Goal: Task Accomplishment & Management: Use online tool/utility

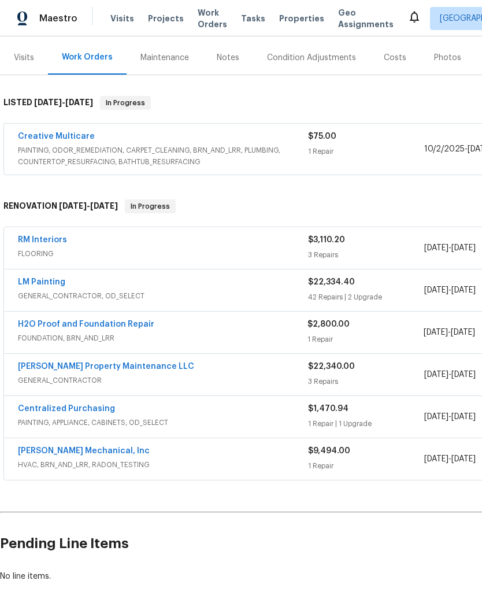
scroll to position [135, 0]
click at [38, 243] on link "RM Interiors" at bounding box center [42, 240] width 49 height 8
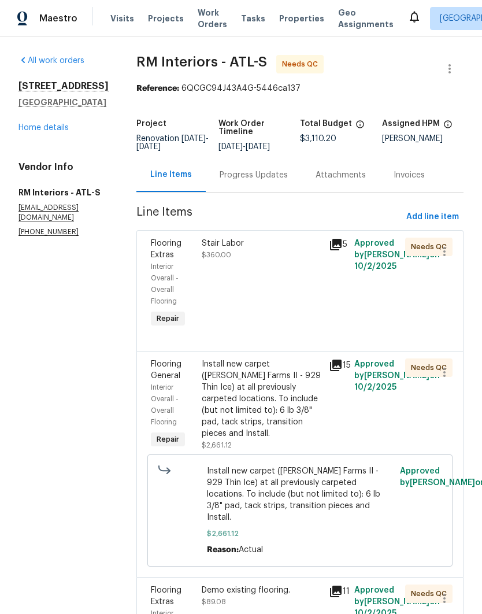
click at [45, 132] on link "Home details" at bounding box center [43, 128] width 50 height 8
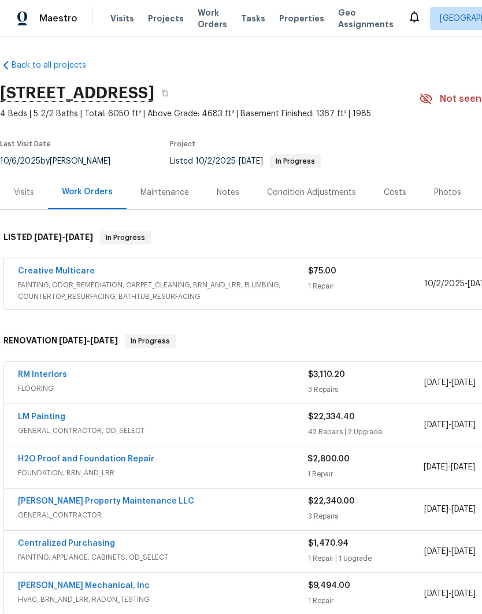
click at [327, 190] on div "Condition Adjustments" at bounding box center [311, 193] width 89 height 12
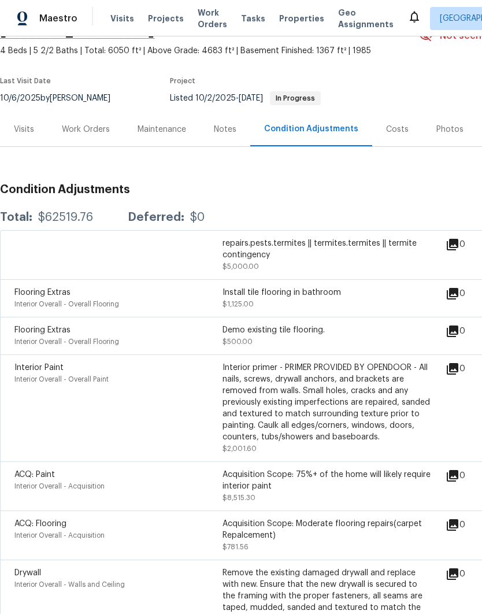
scroll to position [64, 0]
click at [87, 132] on div "Work Orders" at bounding box center [86, 129] width 48 height 12
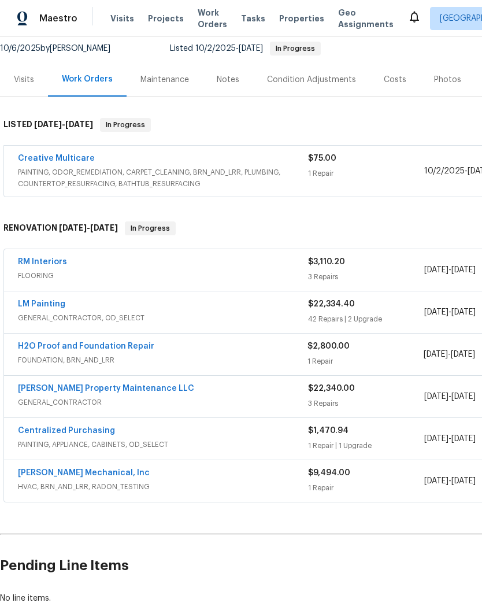
scroll to position [113, 0]
click at [38, 262] on link "RM Interiors" at bounding box center [42, 262] width 49 height 8
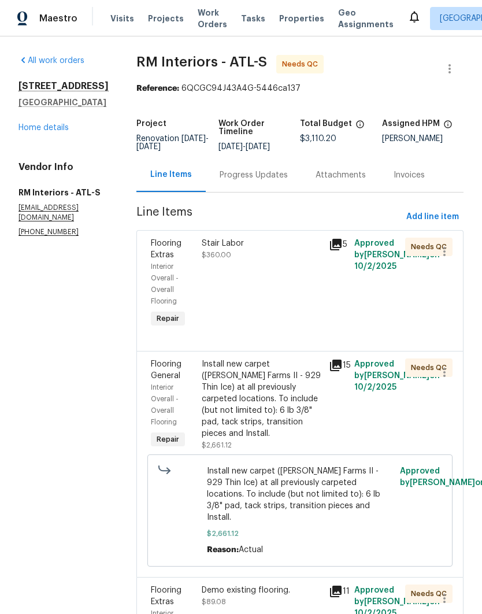
click at [284, 288] on div "Stair Labor $360.00" at bounding box center [261, 283] width 127 height 99
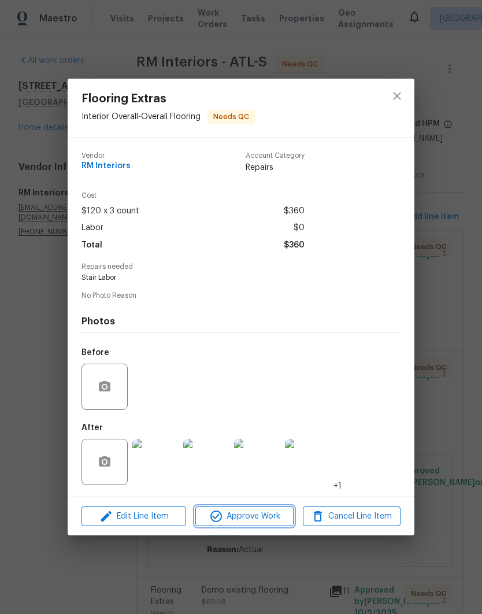
click at [257, 523] on span "Approve Work" at bounding box center [244, 516] width 91 height 14
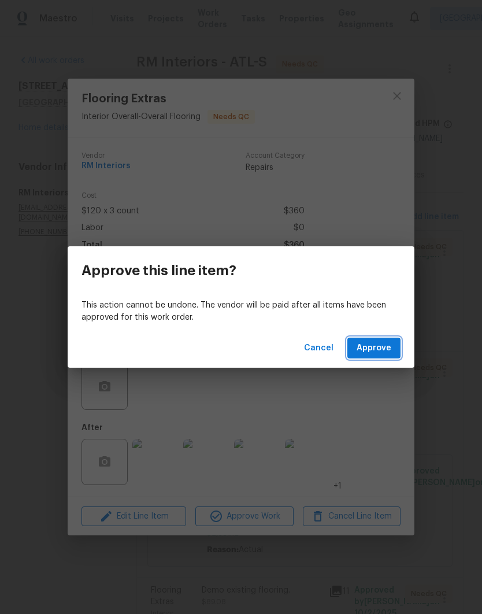
click at [376, 346] on span "Approve" at bounding box center [374, 348] width 35 height 14
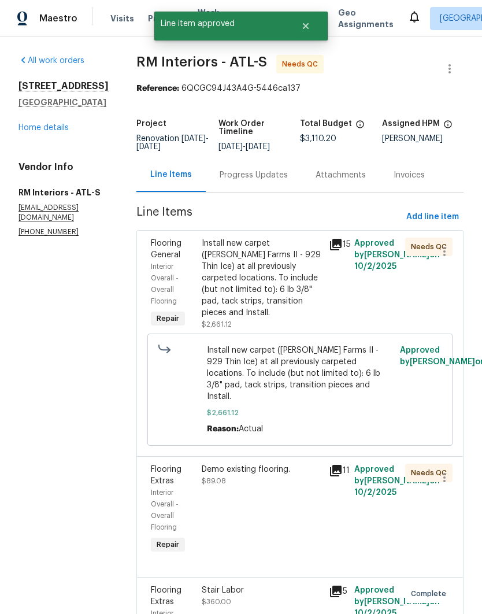
click at [265, 276] on div "Install new carpet ([PERSON_NAME] Farms II - 929 Thin Ice) at all previously ca…" at bounding box center [262, 278] width 120 height 81
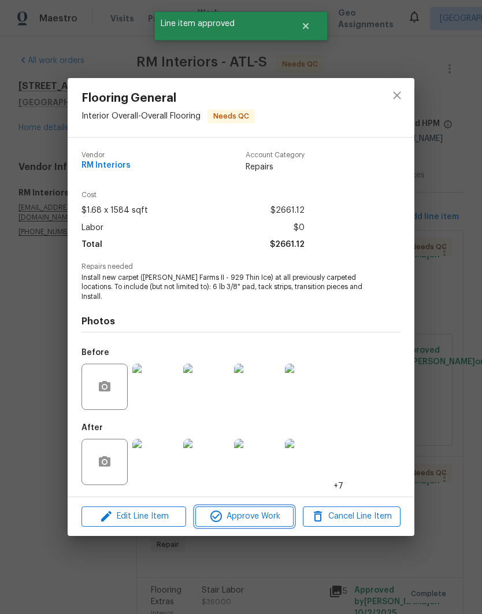
click at [258, 516] on span "Approve Work" at bounding box center [244, 516] width 91 height 14
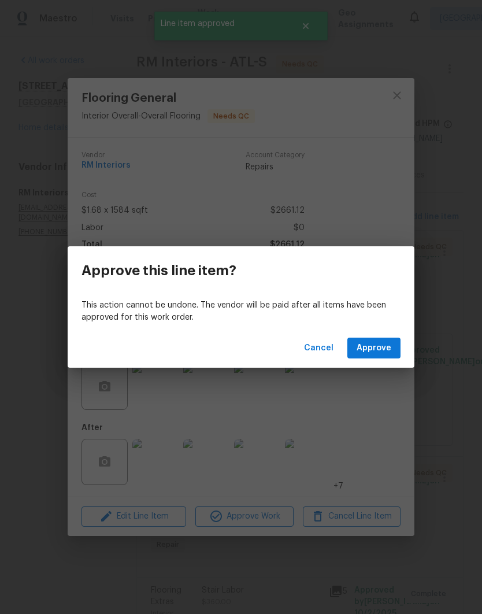
click at [385, 347] on span "Approve" at bounding box center [374, 348] width 35 height 14
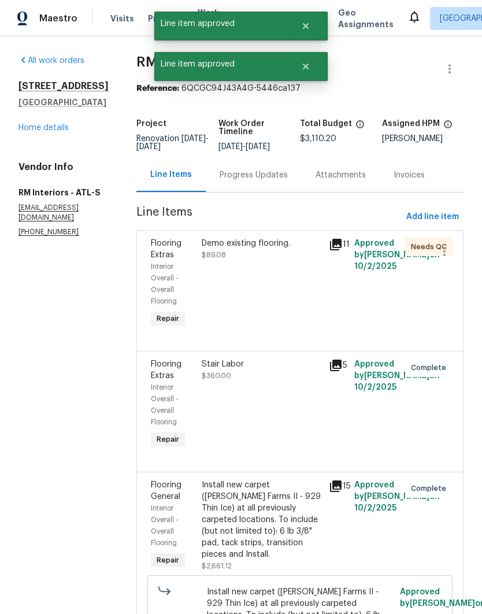
click at [264, 289] on div "Demo existing flooring. $89.08" at bounding box center [261, 283] width 127 height 99
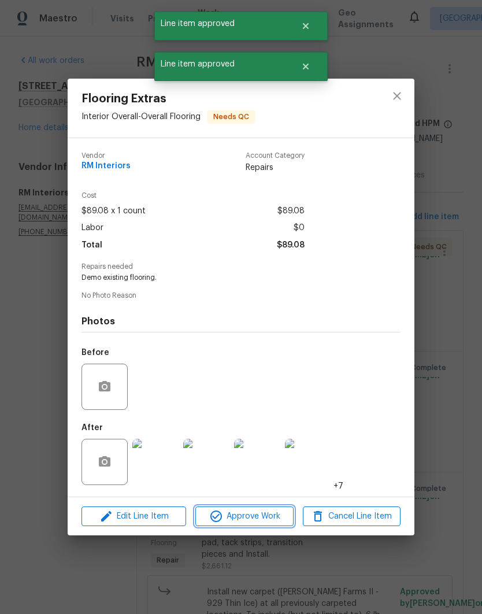
click at [258, 522] on span "Approve Work" at bounding box center [244, 516] width 91 height 14
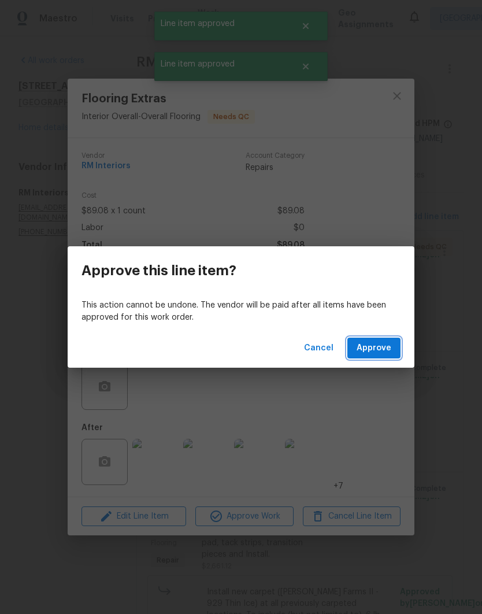
click at [379, 345] on span "Approve" at bounding box center [374, 348] width 35 height 14
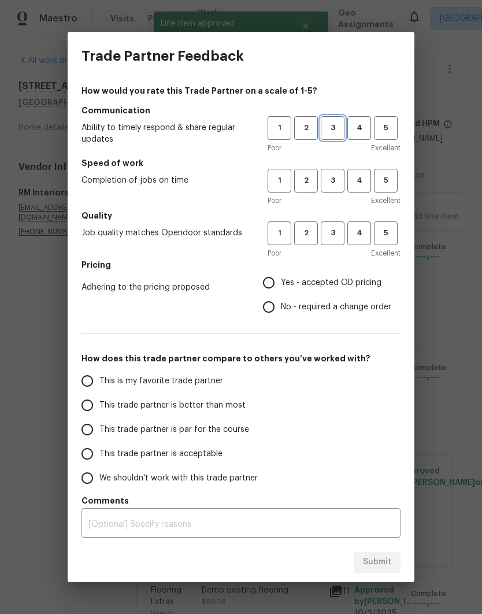
click at [336, 129] on span "3" at bounding box center [332, 127] width 21 height 13
click at [336, 180] on span "3" at bounding box center [332, 180] width 21 height 13
click at [339, 238] on span "3" at bounding box center [332, 233] width 21 height 13
click at [271, 284] on input "Yes - accepted OD pricing" at bounding box center [269, 283] width 24 height 24
radio input "true"
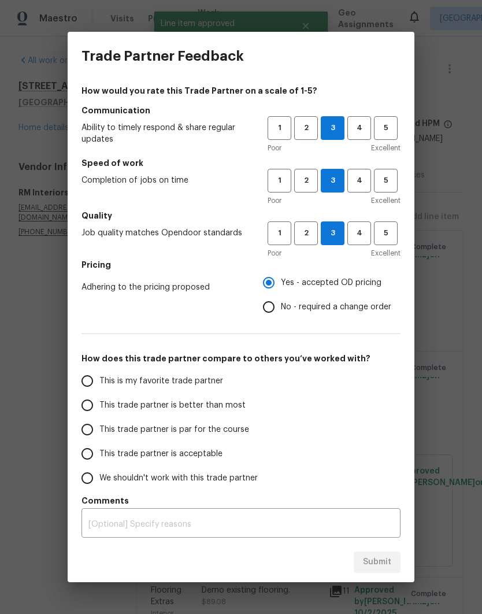
click at [178, 390] on label "This is my favorite trade partner" at bounding box center [166, 381] width 183 height 24
click at [99, 390] on input "This is my favorite trade partner" at bounding box center [87, 381] width 24 height 24
click at [377, 553] on button "Submit" at bounding box center [377, 561] width 47 height 21
radio input "true"
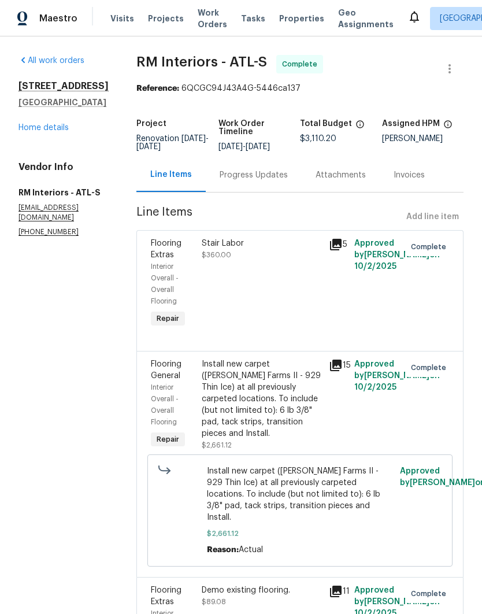
click at [51, 132] on link "Home details" at bounding box center [43, 128] width 50 height 8
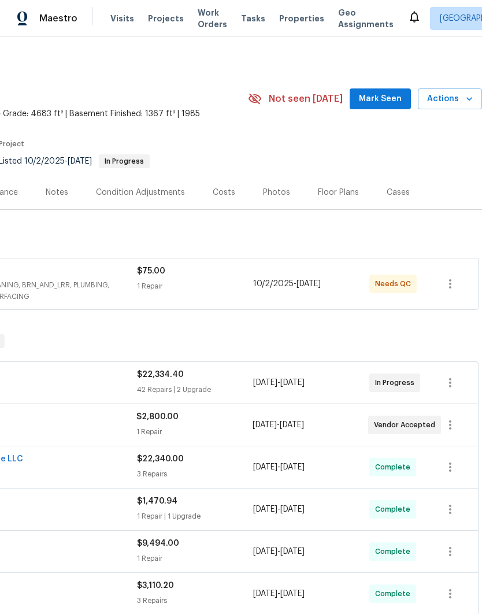
scroll to position [0, 171]
click at [385, 105] on span "Mark Seen" at bounding box center [380, 99] width 43 height 14
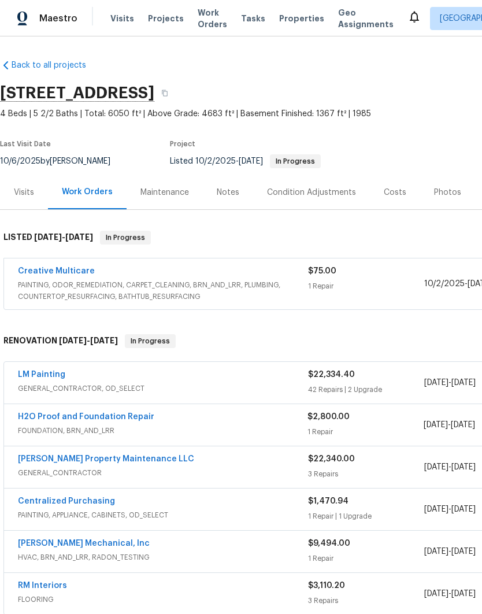
scroll to position [0, 0]
click at [225, 190] on div "Notes" at bounding box center [228, 193] width 23 height 12
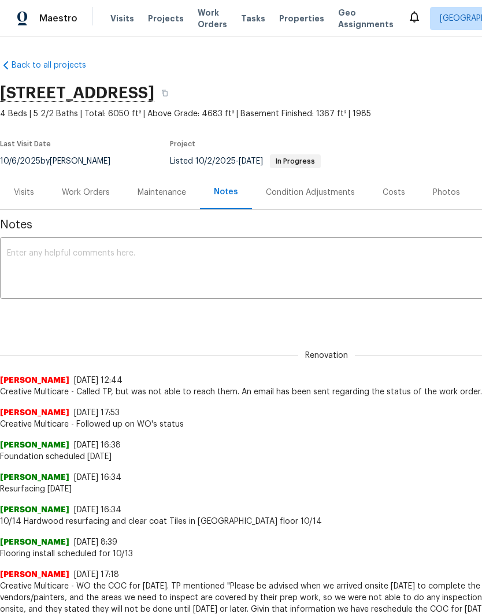
click at [117, 273] on textarea at bounding box center [326, 269] width 639 height 40
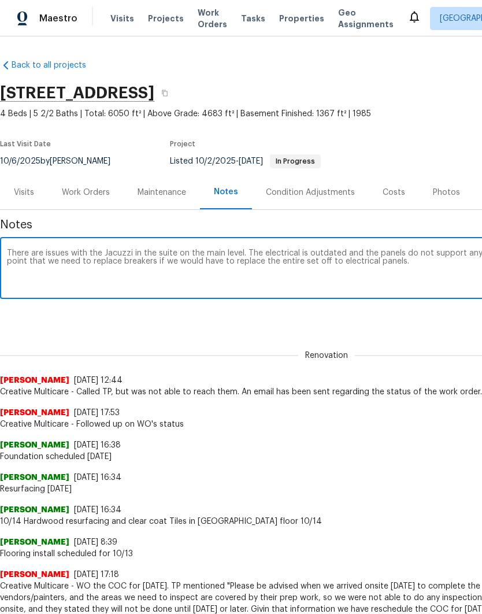
click at [167, 258] on textarea "There are issues with the Jacuzzi in the suite on the main level. The electrica…" at bounding box center [326, 269] width 639 height 40
click at [319, 264] on textarea "There are issues with the Jacuzzi in the suite on the main level. The electrica…" at bounding box center [326, 269] width 639 height 40
click at [315, 260] on textarea "There are issues with the Jacuzzi in the suite on the main level. The electrica…" at bounding box center [326, 269] width 639 height 40
click at [309, 256] on textarea "There are issues with the Jacuzzi in the suite on the main level. The electrica…" at bounding box center [326, 269] width 639 height 40
click at [308, 261] on textarea "There are issues with the Jacuzzi in the suite on the main level. The electrica…" at bounding box center [326, 269] width 639 height 40
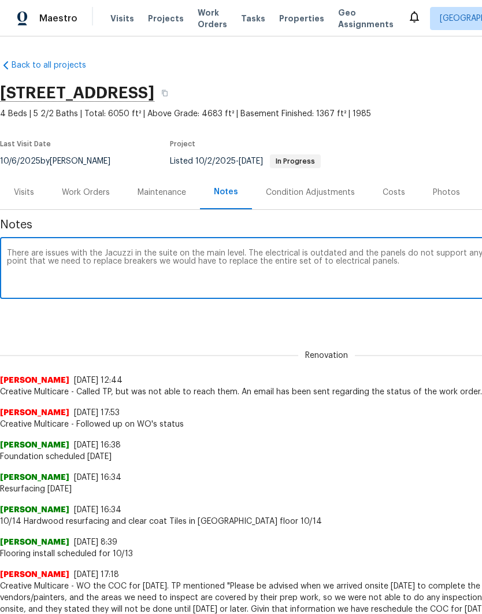
click at [322, 263] on textarea "There are issues with the Jacuzzi in the suite on the main level. The electrica…" at bounding box center [326, 269] width 639 height 40
click at [425, 265] on textarea "There are issues with the Jacuzzi in the suite on the main level. The electrica…" at bounding box center [326, 269] width 639 height 40
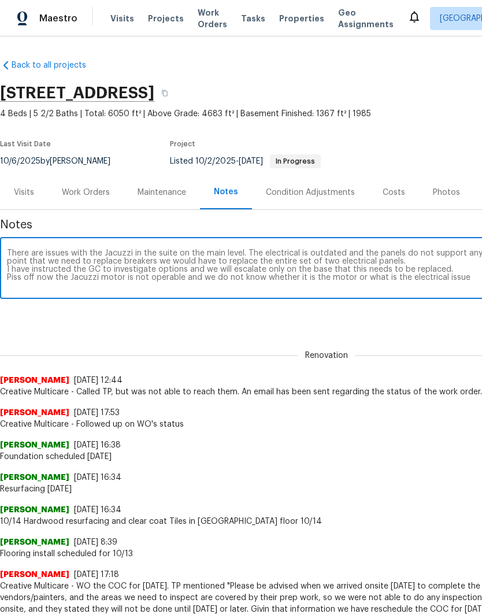
click at [368, 278] on textarea "There are issues with the Jacuzzi in the suite on the main level. The electrica…" at bounding box center [326, 269] width 639 height 40
click at [368, 279] on textarea "There are issues with the Jacuzzi in the suite on the main level. The electrica…" at bounding box center [326, 269] width 639 height 40
click at [398, 297] on div "There are issues with the Jacuzzi in the suite on the main level. The electrica…" at bounding box center [326, 269] width 653 height 59
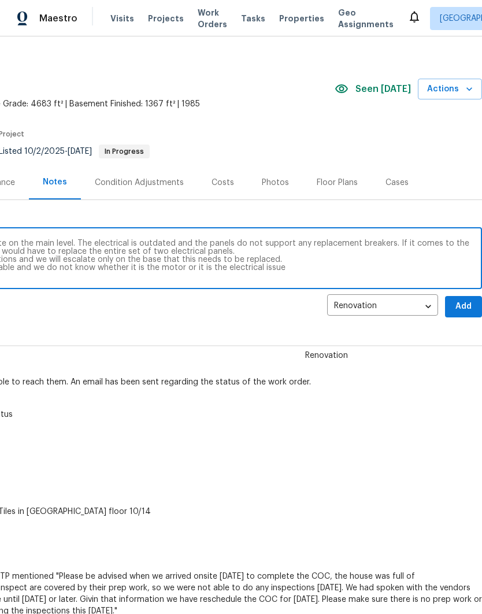
scroll to position [10, 171]
type textarea "There are issues with the Jacuzzi in the suite on the main level. The electrica…"
click at [454, 304] on span "Add" at bounding box center [463, 306] width 18 height 14
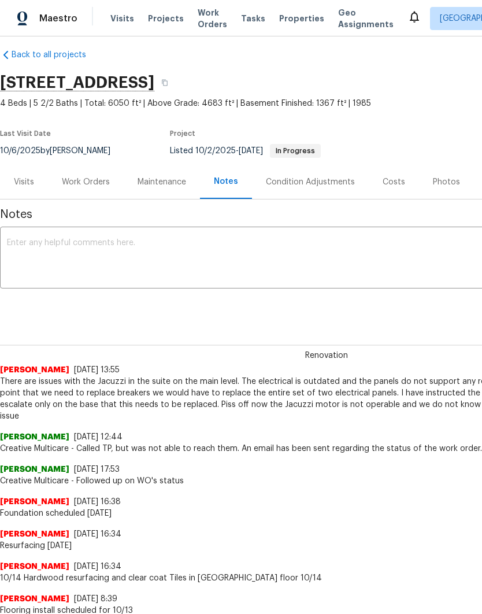
scroll to position [10, 0]
click at [85, 180] on div "Work Orders" at bounding box center [86, 182] width 48 height 12
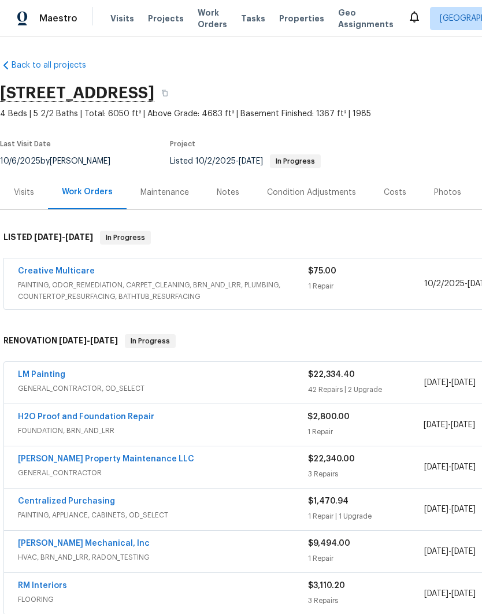
click at [102, 289] on span "PAINTING, ODOR_REMEDIATION, CARPET_CLEANING, BRN_AND_LRR, PLUMBING, COUNTERTOP_…" at bounding box center [163, 290] width 290 height 23
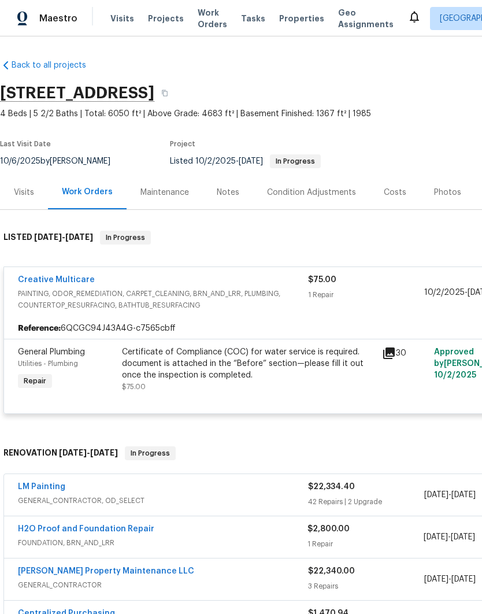
click at [52, 280] on link "Creative Multicare" at bounding box center [56, 280] width 77 height 8
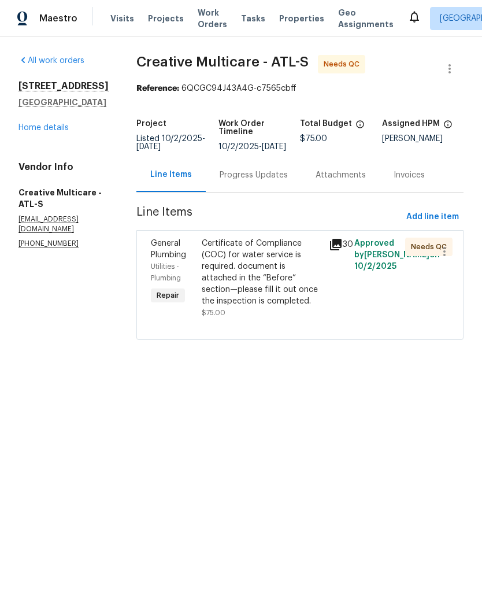
click at [264, 175] on div "Progress Updates" at bounding box center [254, 175] width 68 height 12
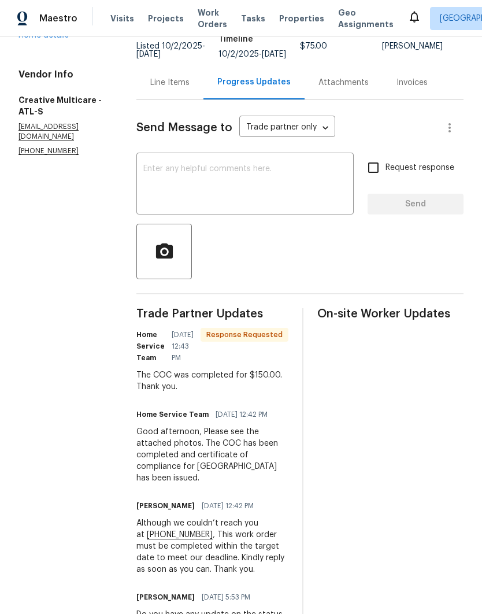
scroll to position [92, 0]
click at [190, 88] on div "Line Items" at bounding box center [169, 83] width 39 height 12
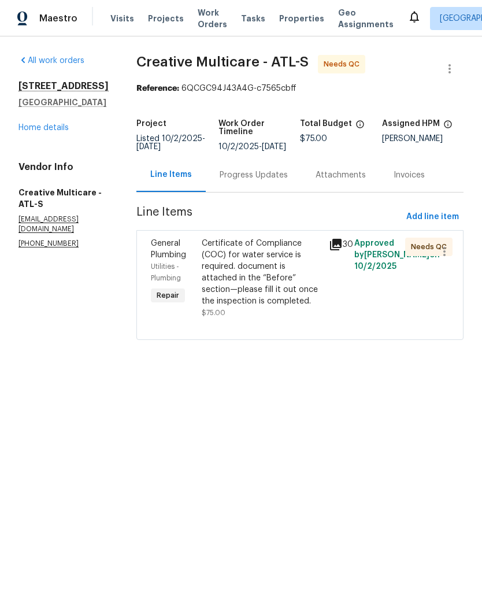
click at [285, 296] on div "Certificate of Compliance (COC) for water service is required. document is atta…" at bounding box center [262, 272] width 120 height 69
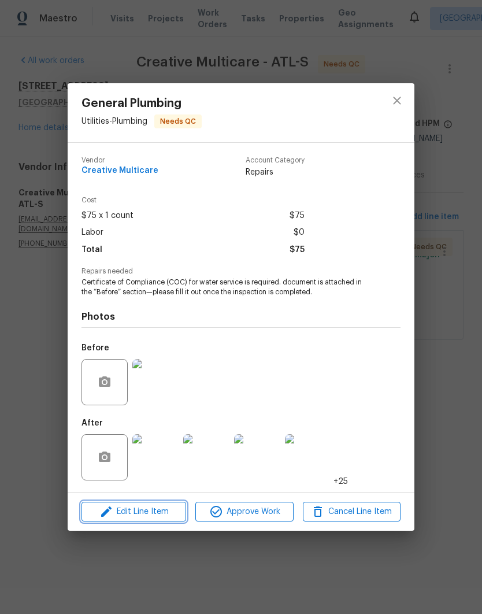
click at [153, 521] on button "Edit Line Item" at bounding box center [134, 512] width 105 height 20
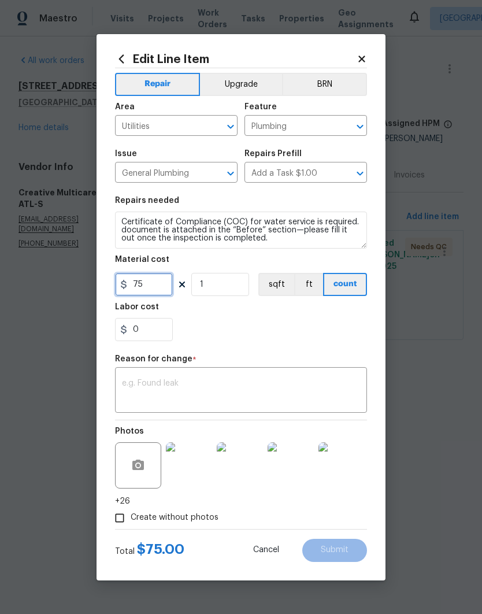
click at [160, 281] on input "75" at bounding box center [144, 284] width 58 height 23
type input "150"
click at [254, 392] on textarea at bounding box center [241, 391] width 238 height 24
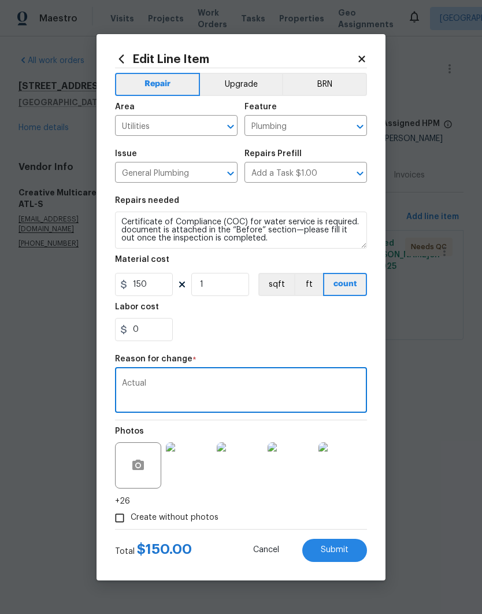
type textarea "Actual"
click at [339, 554] on span "Submit" at bounding box center [335, 550] width 28 height 9
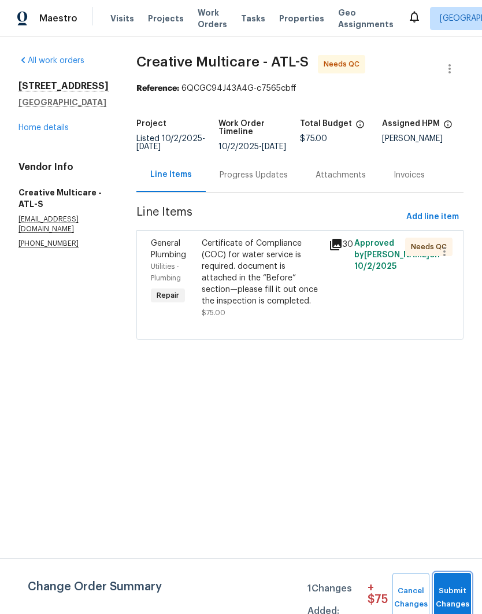
click at [451, 587] on span "Submit Changes" at bounding box center [452, 597] width 25 height 27
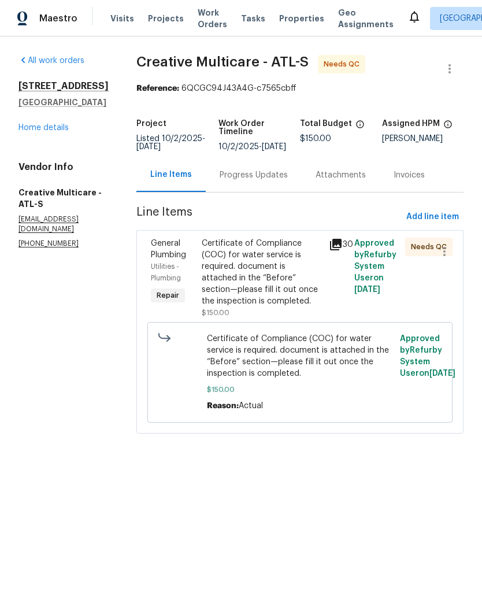
click at [276, 286] on div "Certificate of Compliance (COC) for water service is required. document is atta…" at bounding box center [262, 272] width 120 height 69
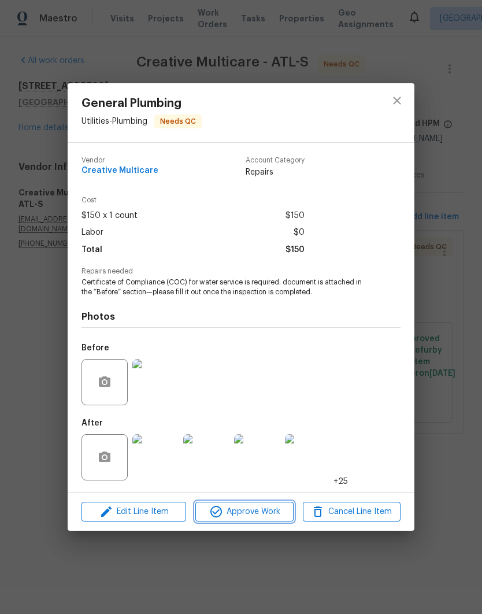
click at [256, 508] on span "Approve Work" at bounding box center [244, 512] width 91 height 14
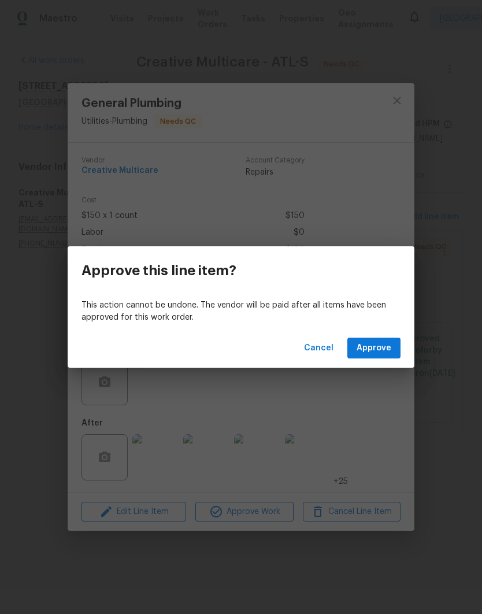
click at [382, 354] on span "Approve" at bounding box center [374, 348] width 35 height 14
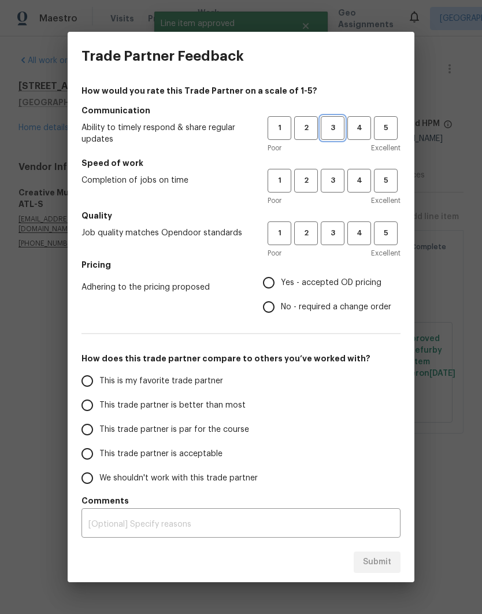
click at [328, 121] on button "3" at bounding box center [333, 128] width 24 height 24
click at [325, 184] on span "3" at bounding box center [332, 180] width 21 height 13
click at [333, 232] on span "3" at bounding box center [332, 233] width 21 height 13
click at [276, 284] on input "Yes - accepted OD pricing" at bounding box center [269, 283] width 24 height 24
radio input "true"
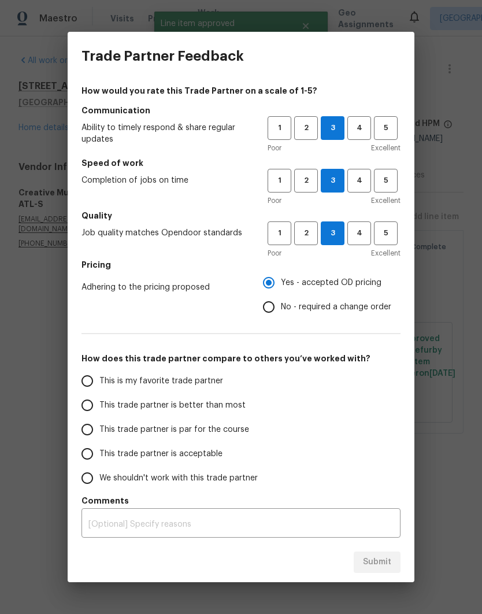
click at [169, 383] on span "This is my favorite trade partner" at bounding box center [161, 381] width 124 height 12
click at [99, 383] on input "This is my favorite trade partner" at bounding box center [87, 381] width 24 height 24
click at [388, 561] on span "Submit" at bounding box center [377, 562] width 28 height 14
radio input "true"
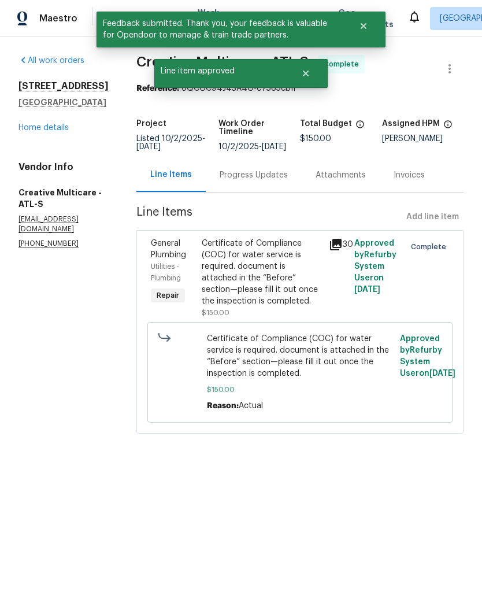
click at [54, 130] on link "Home details" at bounding box center [43, 128] width 50 height 8
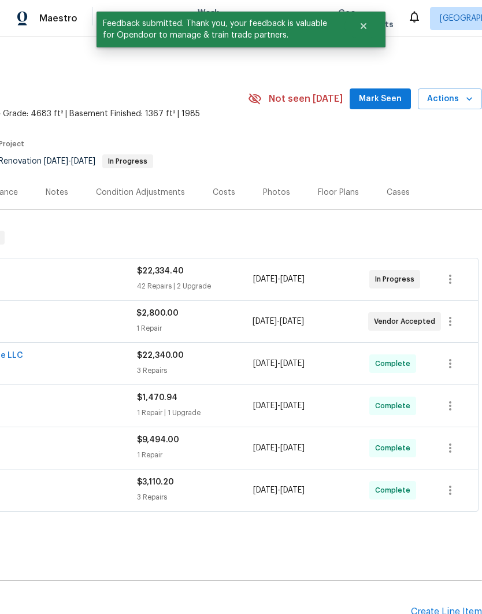
scroll to position [0, 171]
click at [383, 95] on span "Mark Seen" at bounding box center [380, 99] width 43 height 14
